Goal: Task Accomplishment & Management: Use online tool/utility

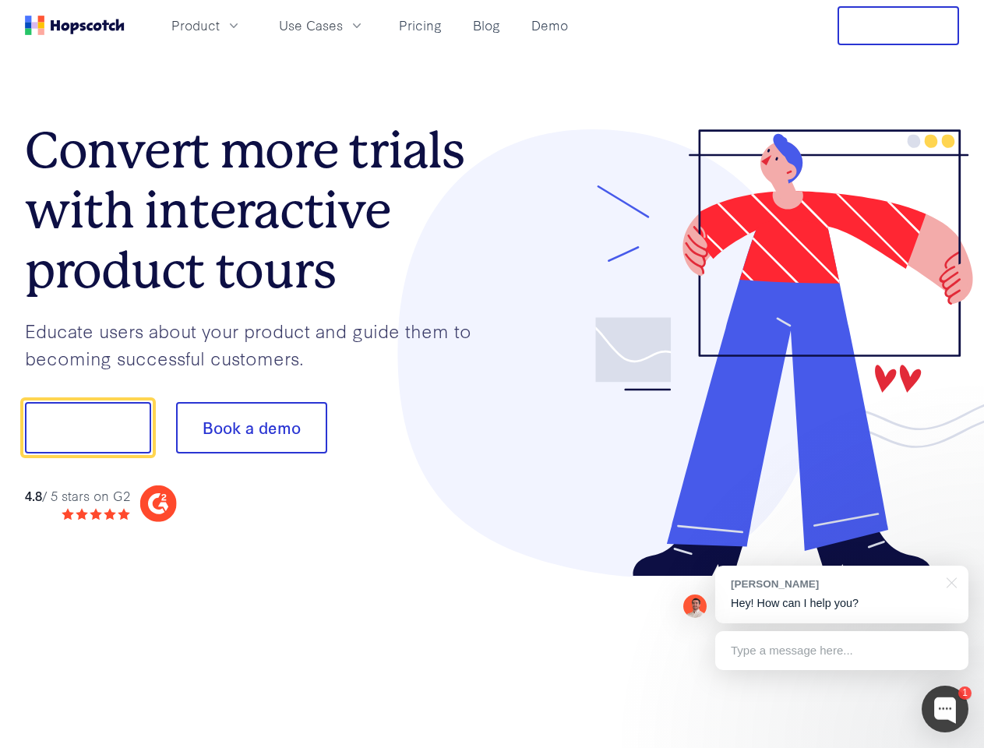
click at [493, 374] on div at bounding box center [727, 353] width 468 height 448
click at [220, 25] on span "Product" at bounding box center [195, 25] width 48 height 19
click at [343, 25] on span "Use Cases" at bounding box center [311, 25] width 64 height 19
click at [899, 26] on button "Free Trial" at bounding box center [899, 25] width 122 height 39
click at [87, 428] on button "Show me!" at bounding box center [88, 427] width 126 height 51
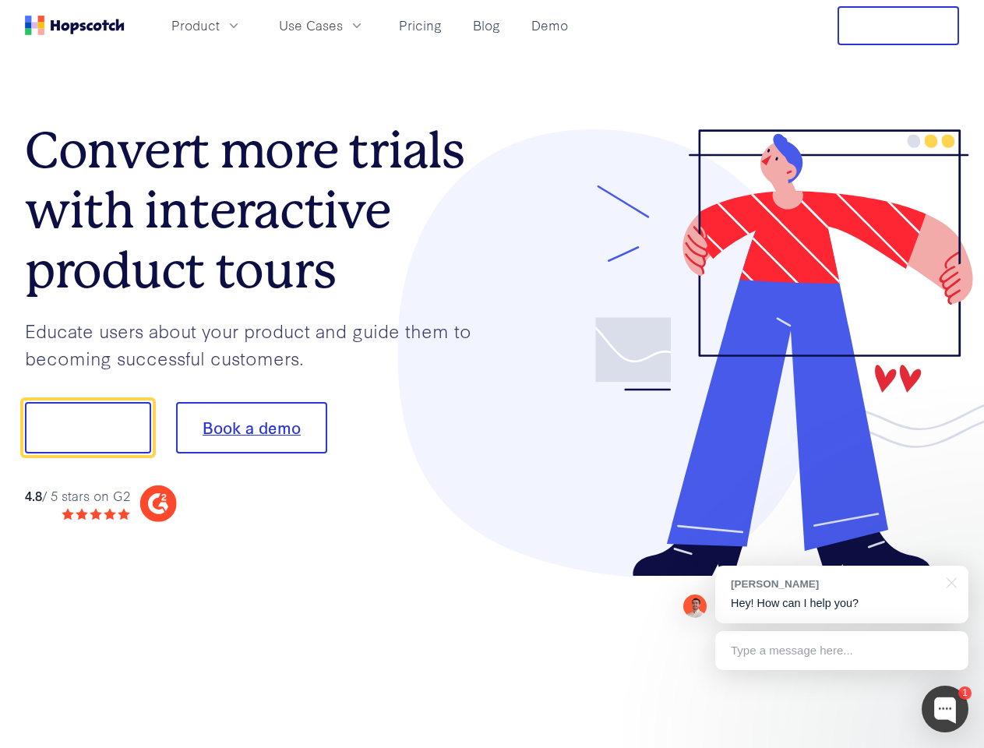
click at [251, 428] on button "Book a demo" at bounding box center [251, 427] width 151 height 51
click at [946, 709] on div at bounding box center [945, 709] width 47 height 47
click at [842, 595] on div "[PERSON_NAME] Hey! How can I help you?" at bounding box center [842, 595] width 253 height 58
click at [949, 581] on div at bounding box center [823, 426] width 292 height 520
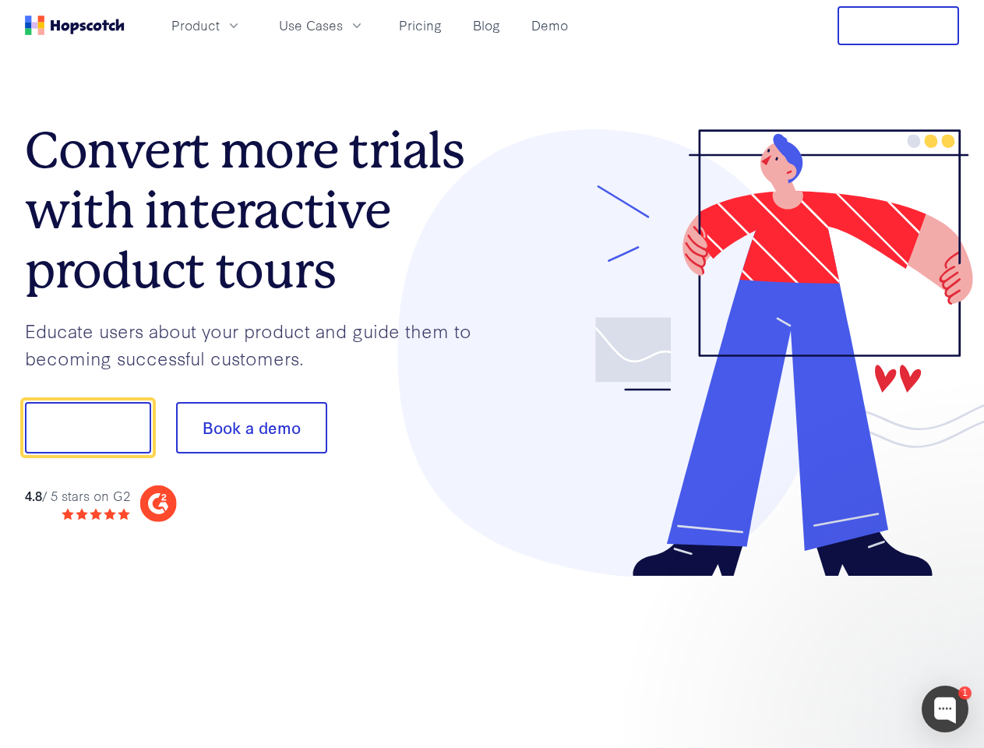
click at [842, 651] on div at bounding box center [823, 530] width 292 height 311
